Goal: Information Seeking & Learning: Find specific fact

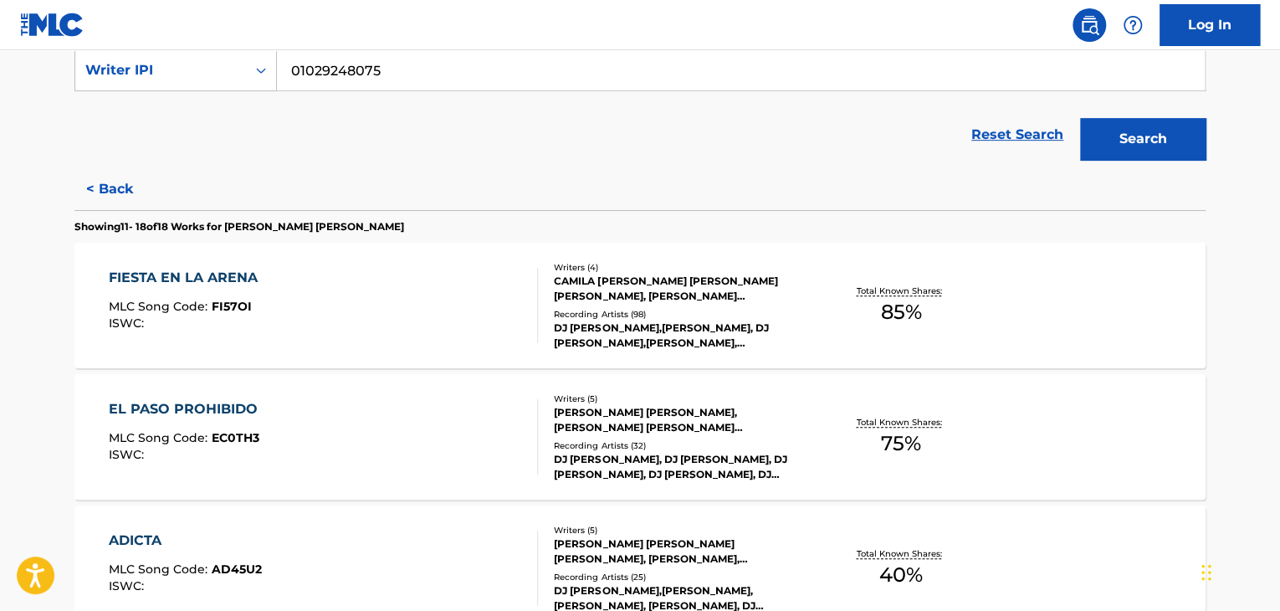
click at [1278, 176] on main "The MLC Public Work Search The accuracy and completeness of The MLC's data is d…" at bounding box center [640, 554] width 1280 height 1654
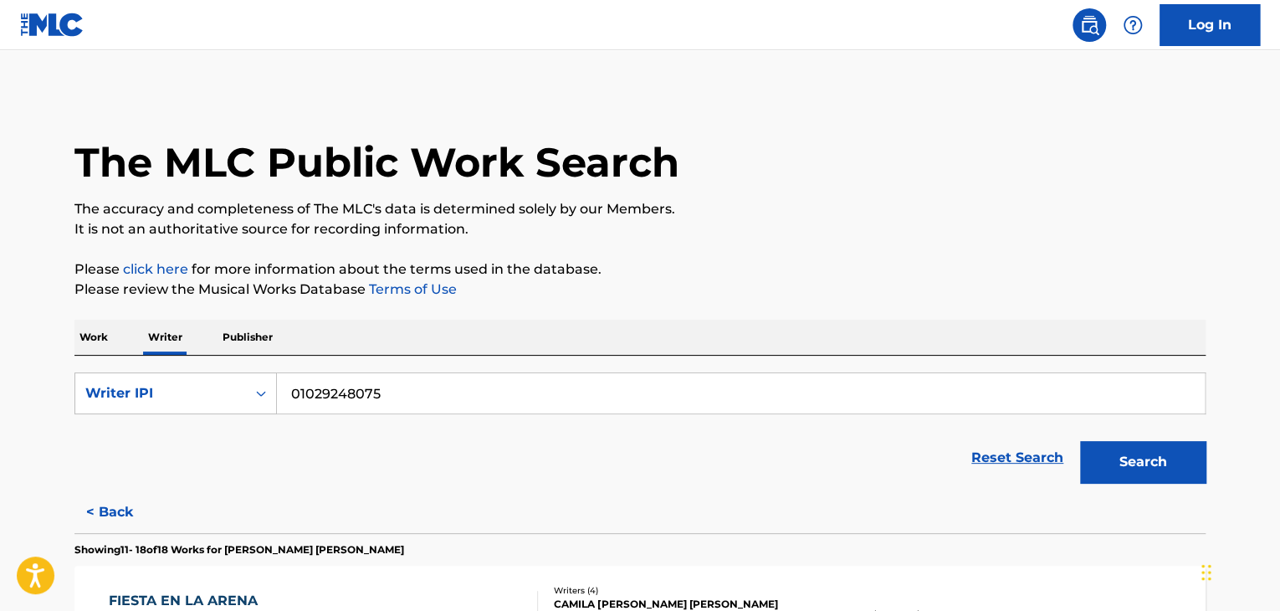
click at [114, 341] on div "Work Writer Publisher" at bounding box center [639, 336] width 1131 height 35
click at [101, 338] on p "Work" at bounding box center [93, 336] width 38 height 35
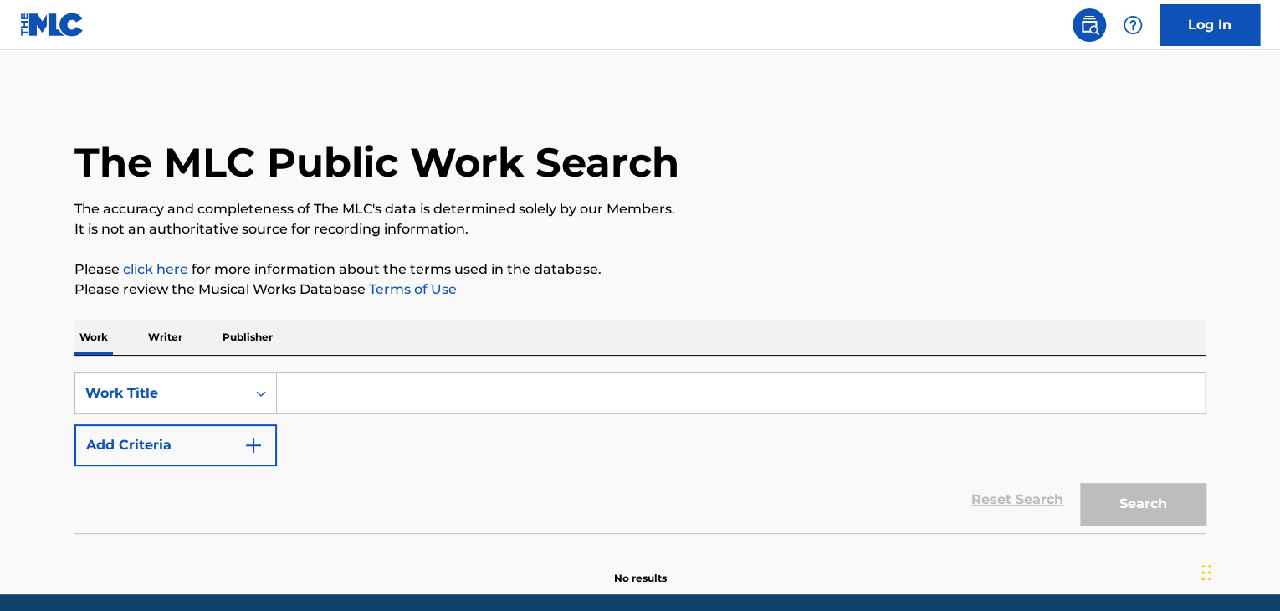
click at [370, 393] on input "Search Form" at bounding box center [740, 393] width 927 height 40
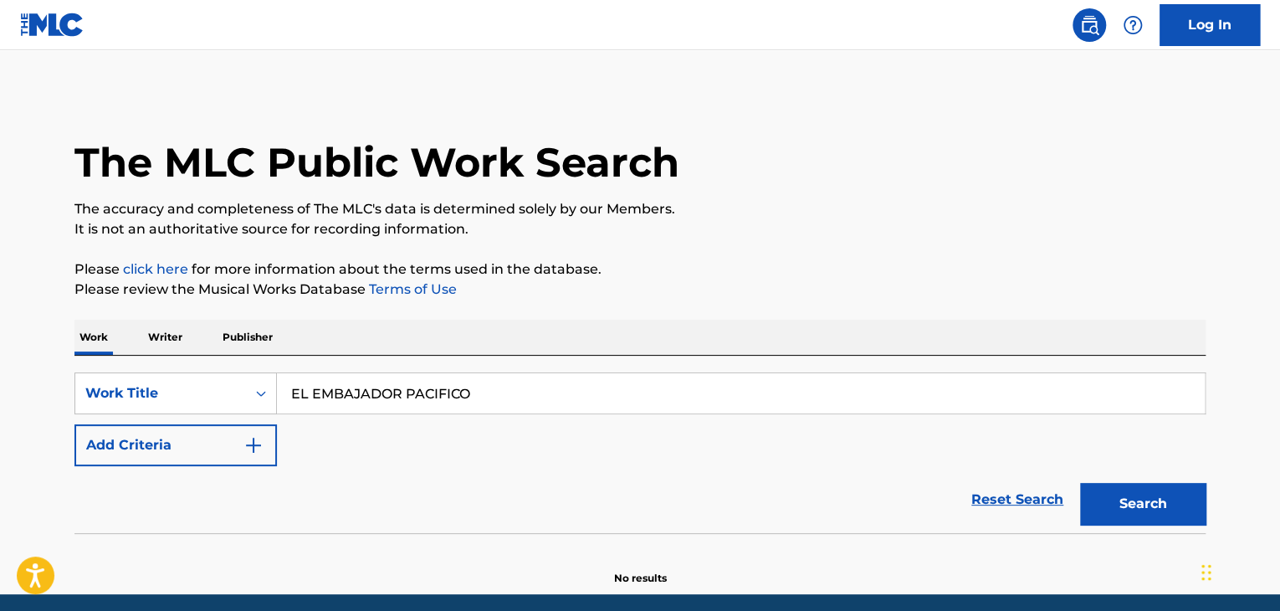
type input "EL EMBAJADOR PACIFICO"
click at [1181, 523] on button "Search" at bounding box center [1142, 504] width 125 height 42
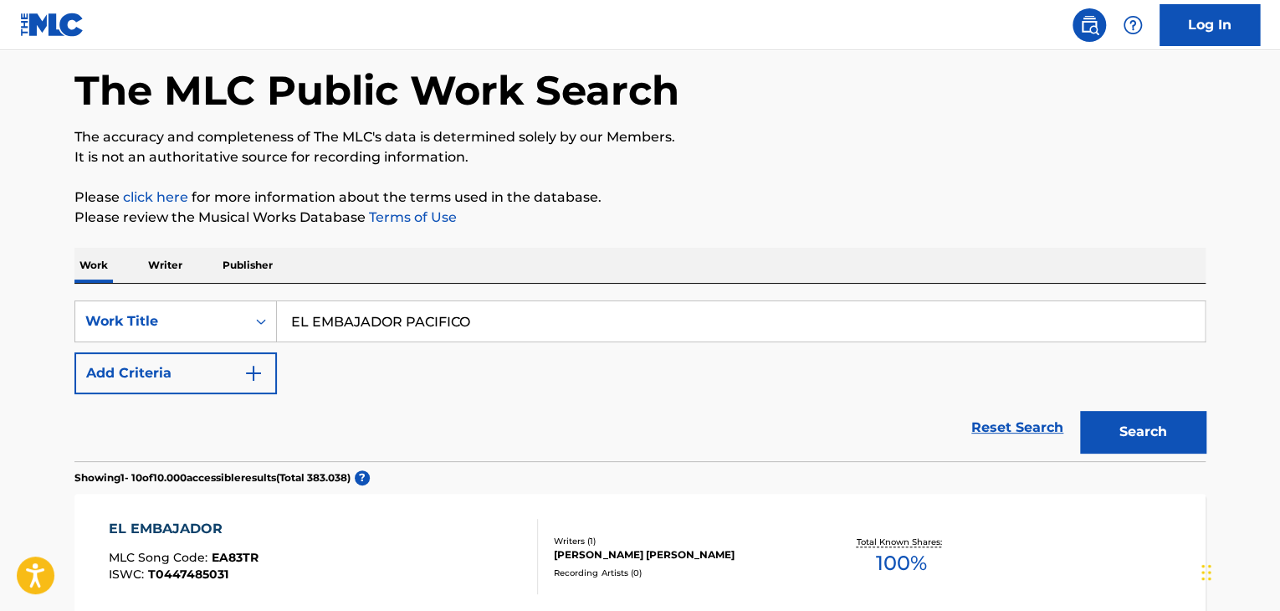
scroll to position [74, 0]
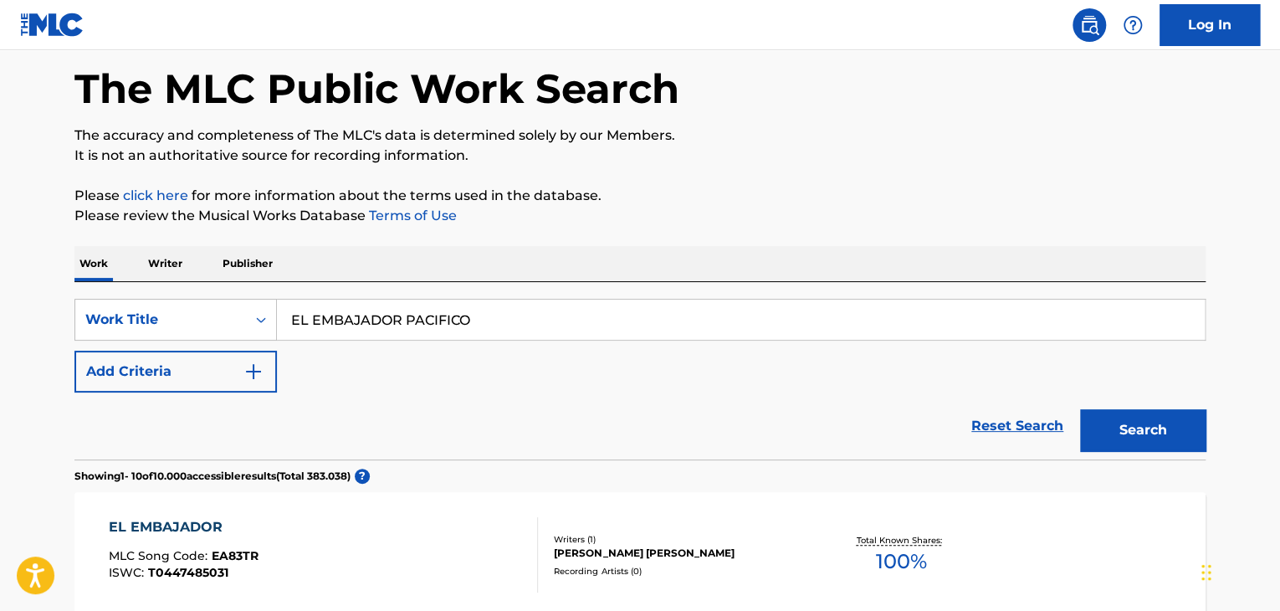
click at [214, 362] on button "Add Criteria" at bounding box center [175, 371] width 202 height 42
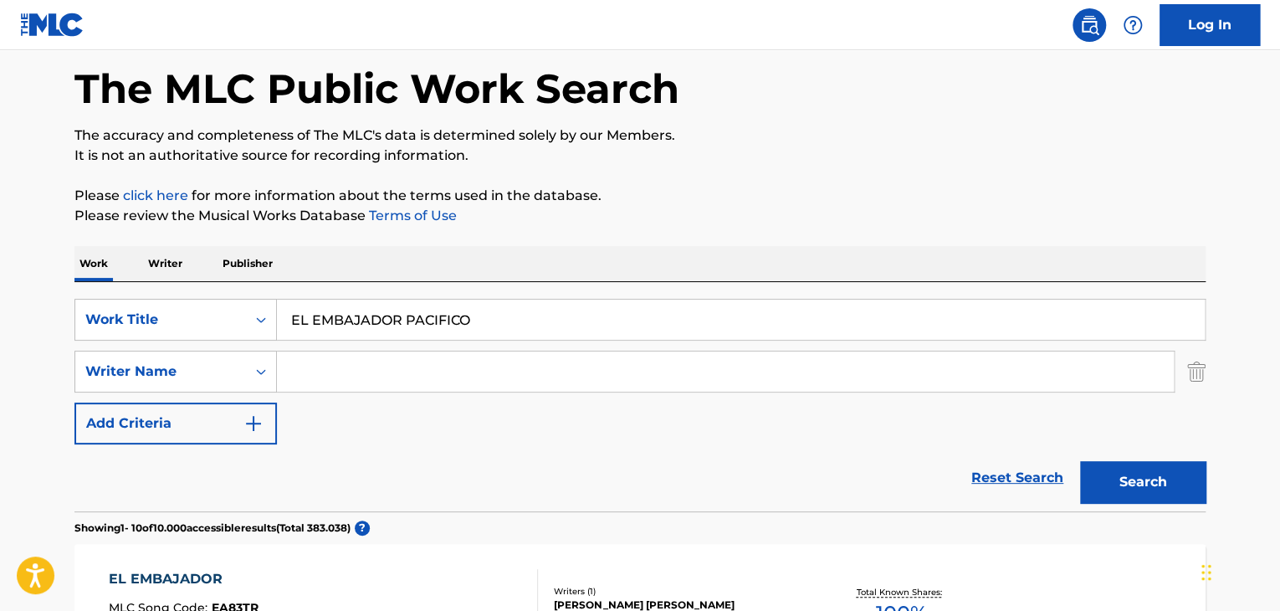
click at [360, 370] on input "Search Form" at bounding box center [725, 371] width 897 height 40
type input "S"
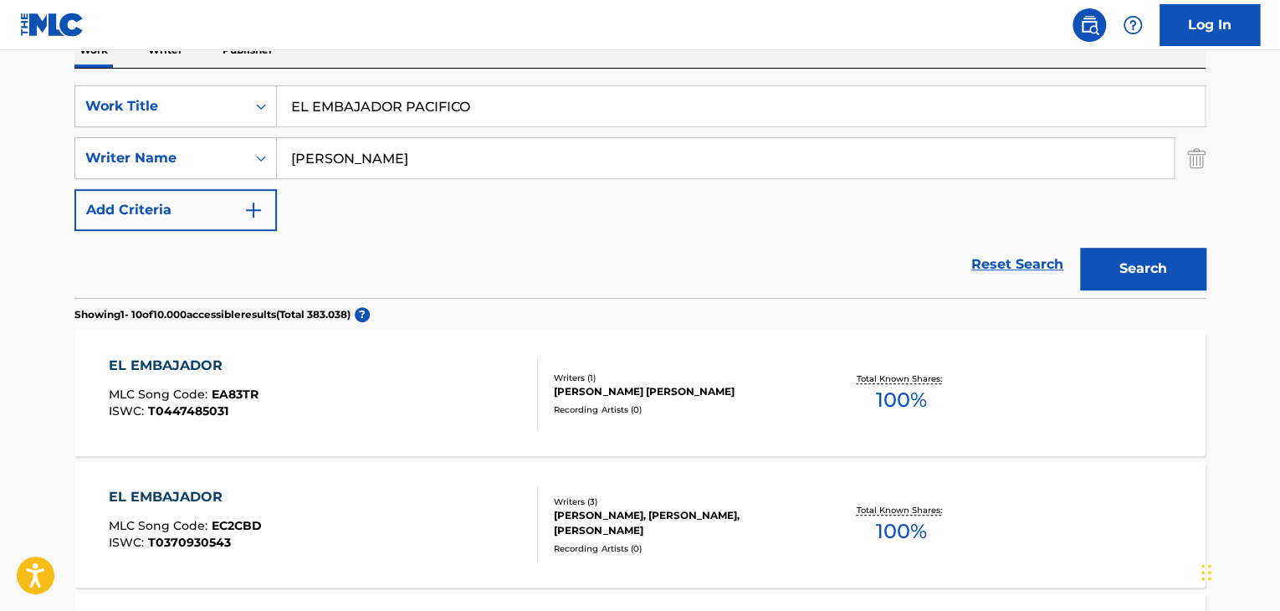
scroll to position [179, 0]
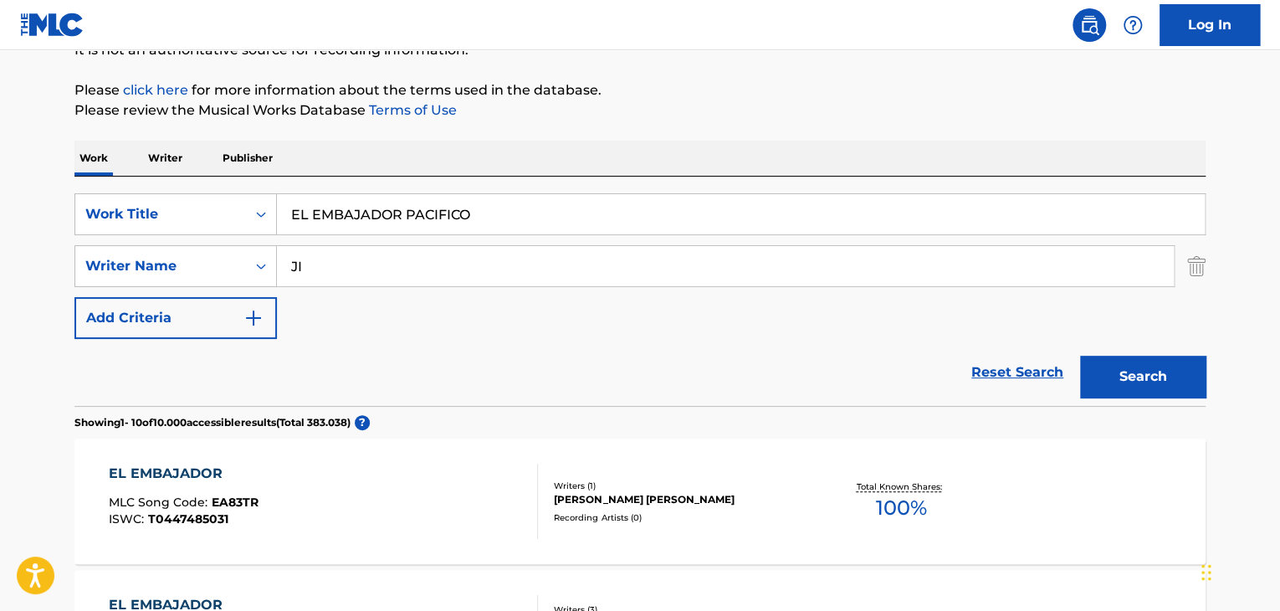
type input "J"
drag, startPoint x: 488, startPoint y: 205, endPoint x: 411, endPoint y: 212, distance: 77.2
click at [411, 212] on input "EL EMBAJADOR PACIFICO" at bounding box center [740, 214] width 927 height 40
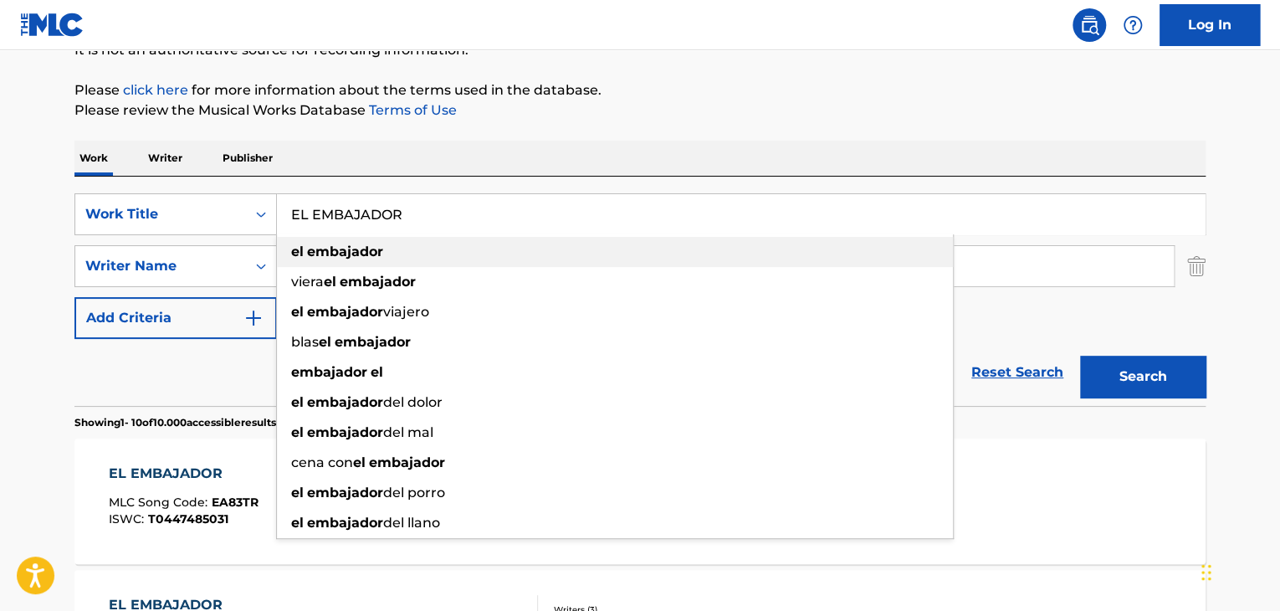
click at [649, 245] on div "el embajador" at bounding box center [615, 252] width 676 height 30
type input "el embajador"
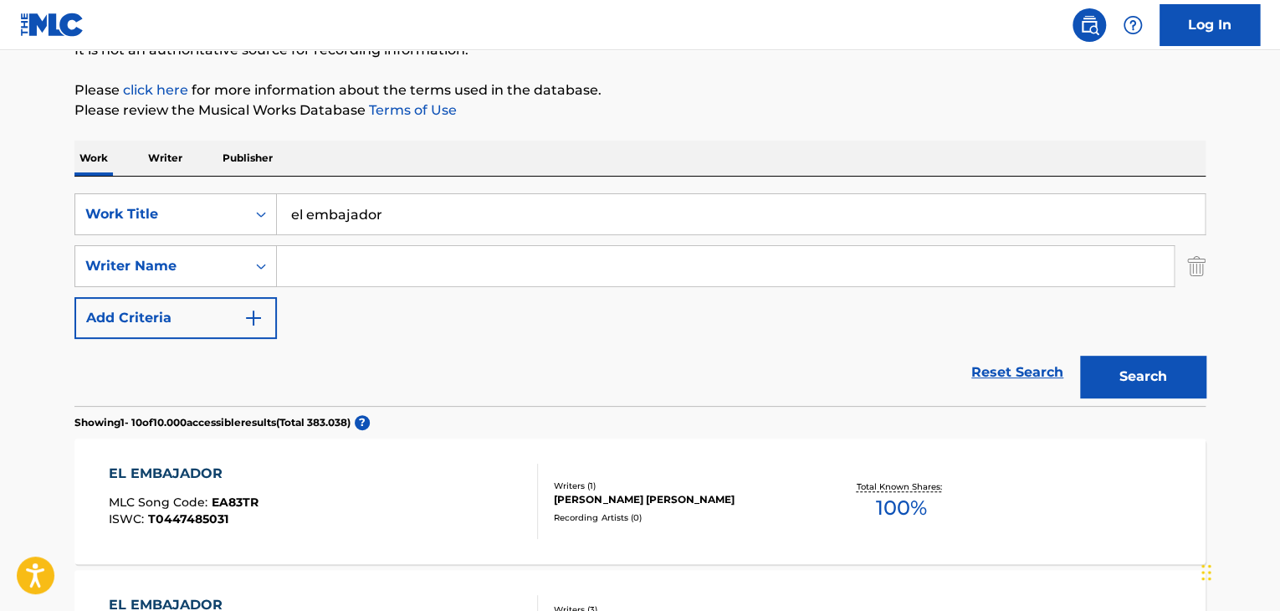
click at [549, 278] on input "Search Form" at bounding box center [725, 266] width 897 height 40
type input "[PERSON_NAME]"
click at [1143, 374] on button "Search" at bounding box center [1142, 376] width 125 height 42
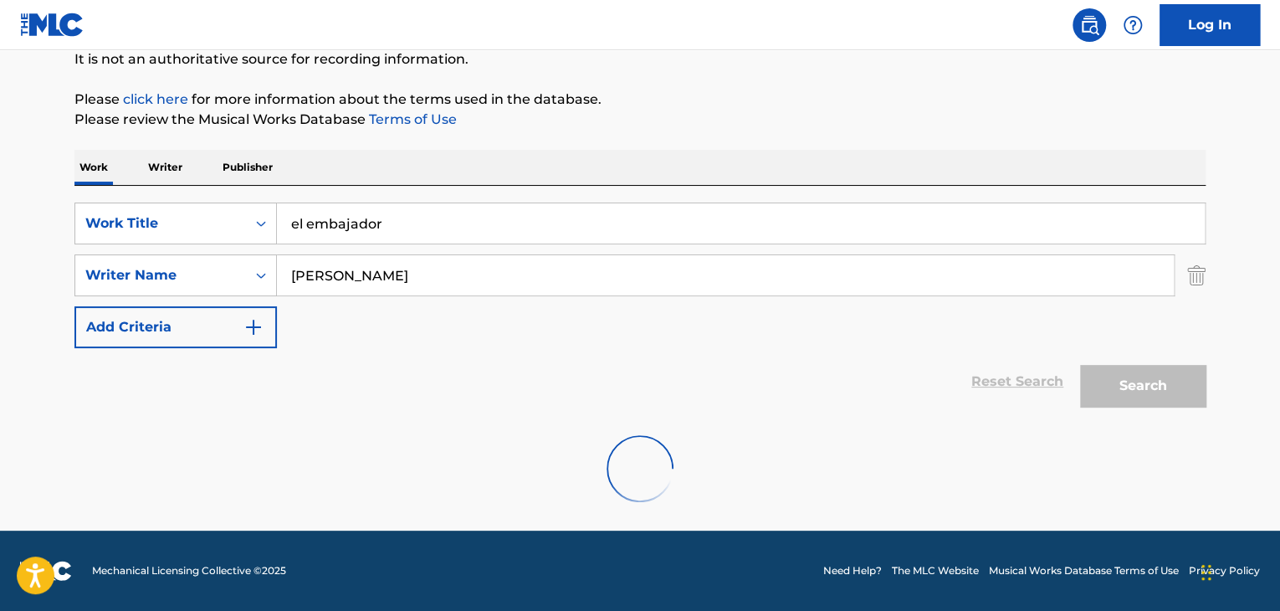
scroll to position [115, 0]
